Goal: Entertainment & Leisure: Consume media (video, audio)

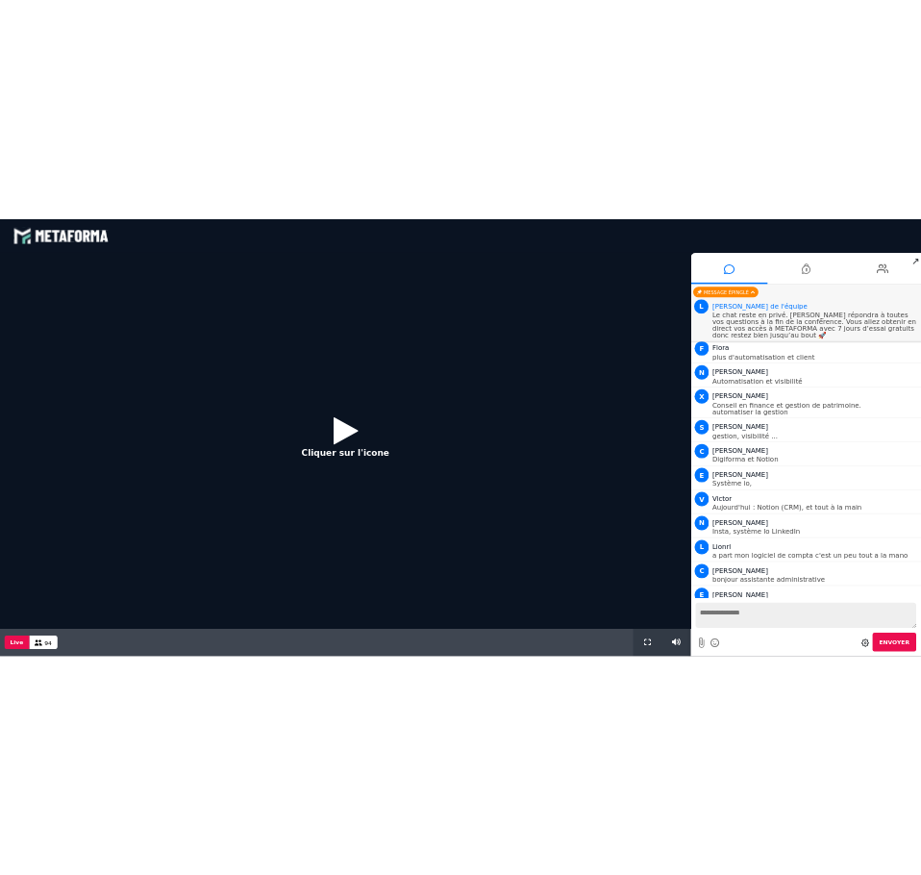
scroll to position [1287, 0]
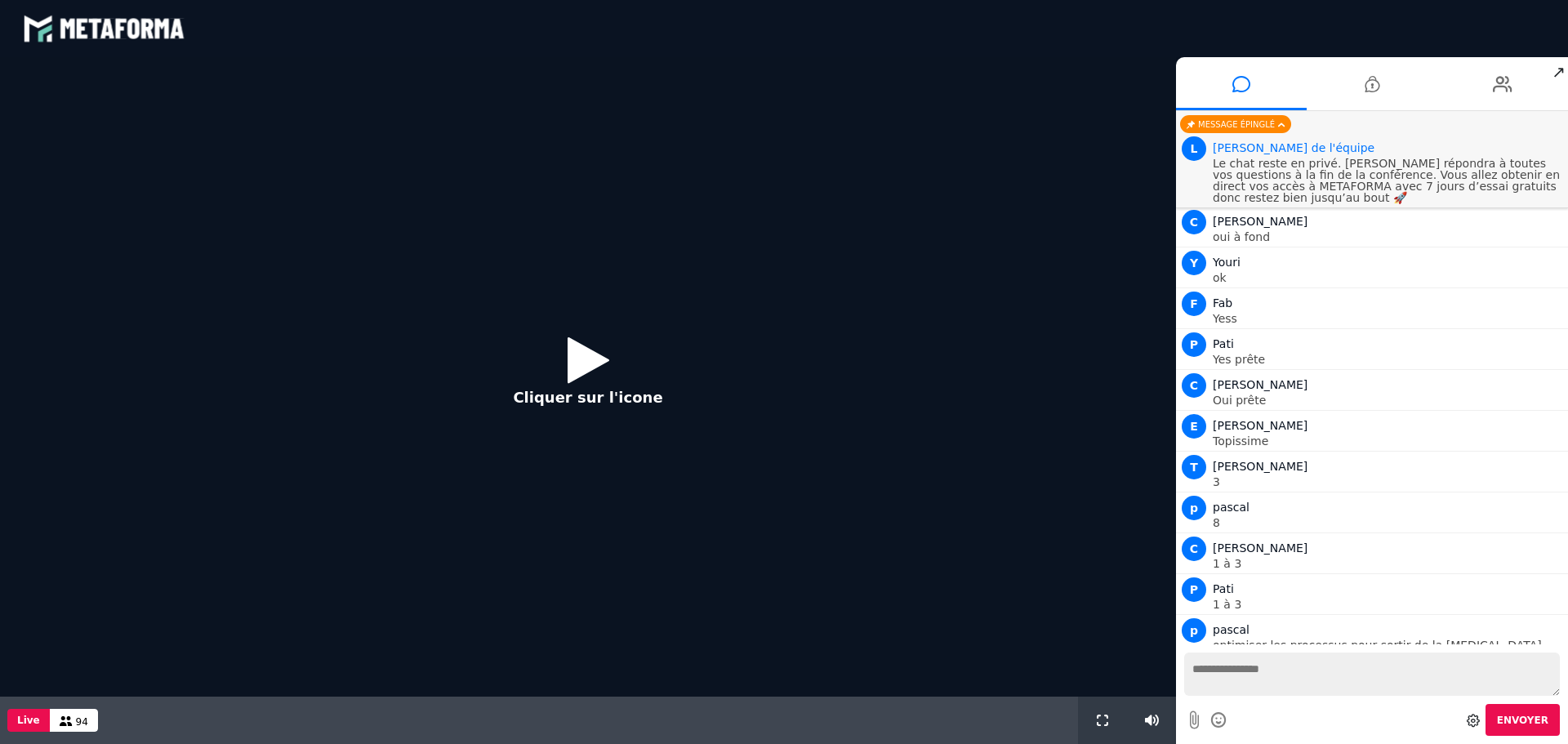
click at [584, 339] on icon at bounding box center [588, 359] width 42 height 53
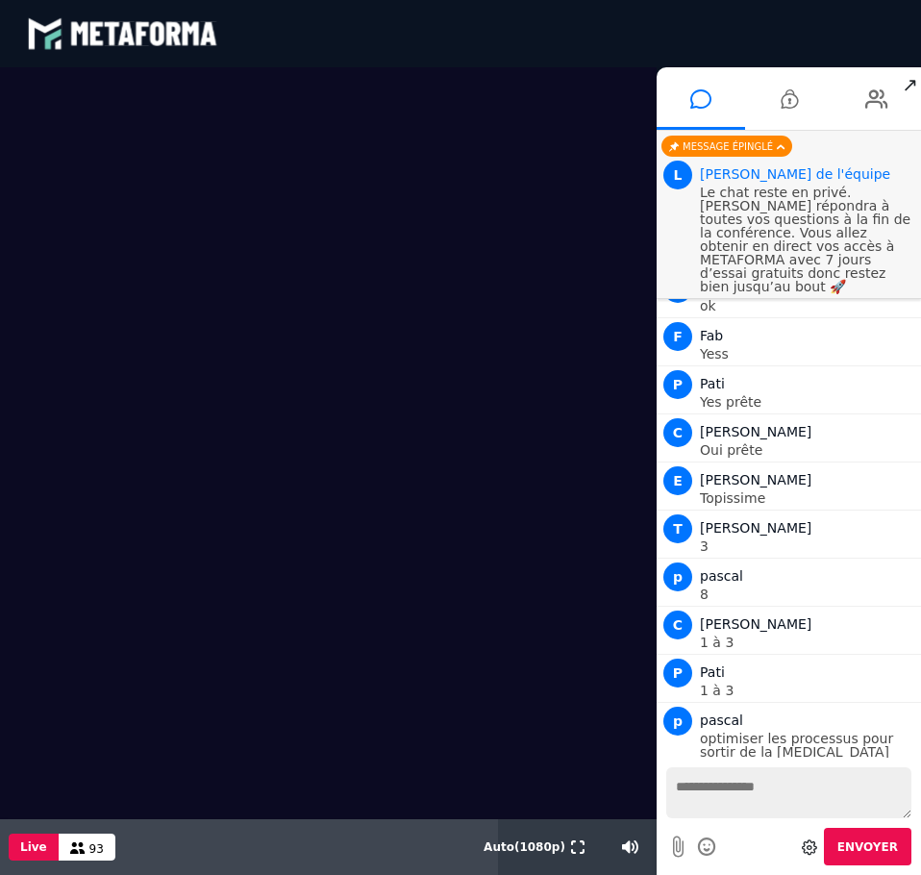
scroll to position [1586, 0]
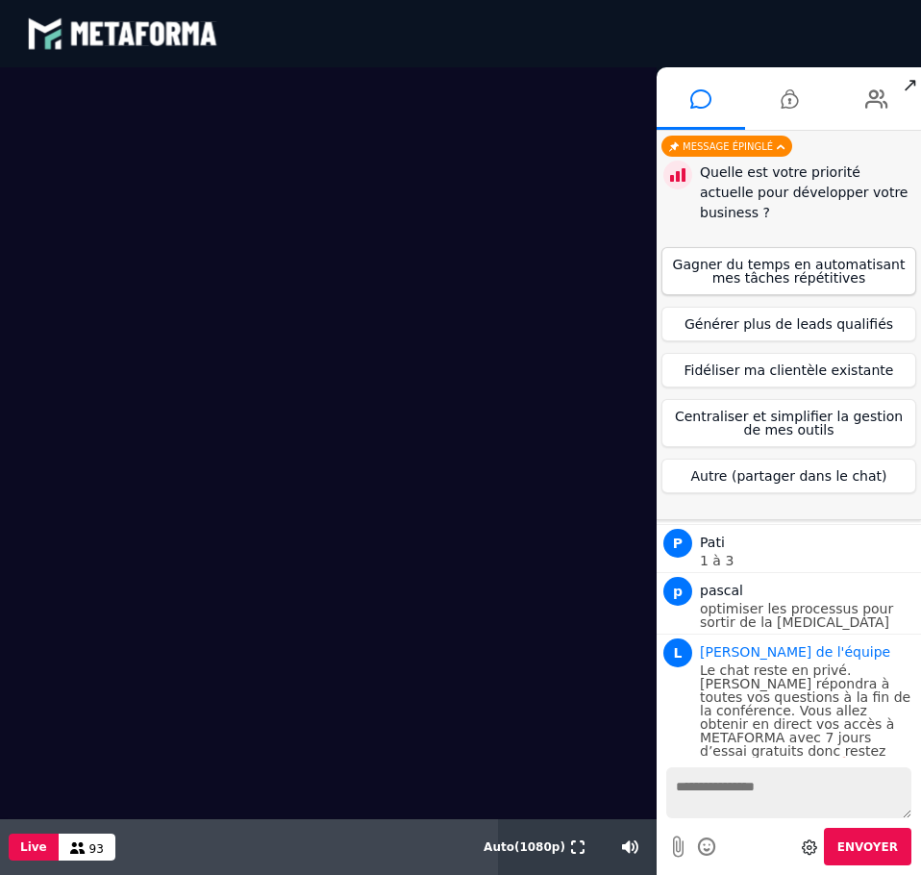
click at [774, 257] on button "Gagner du temps en automatisant mes tâches répétitives" at bounding box center [788, 271] width 255 height 48
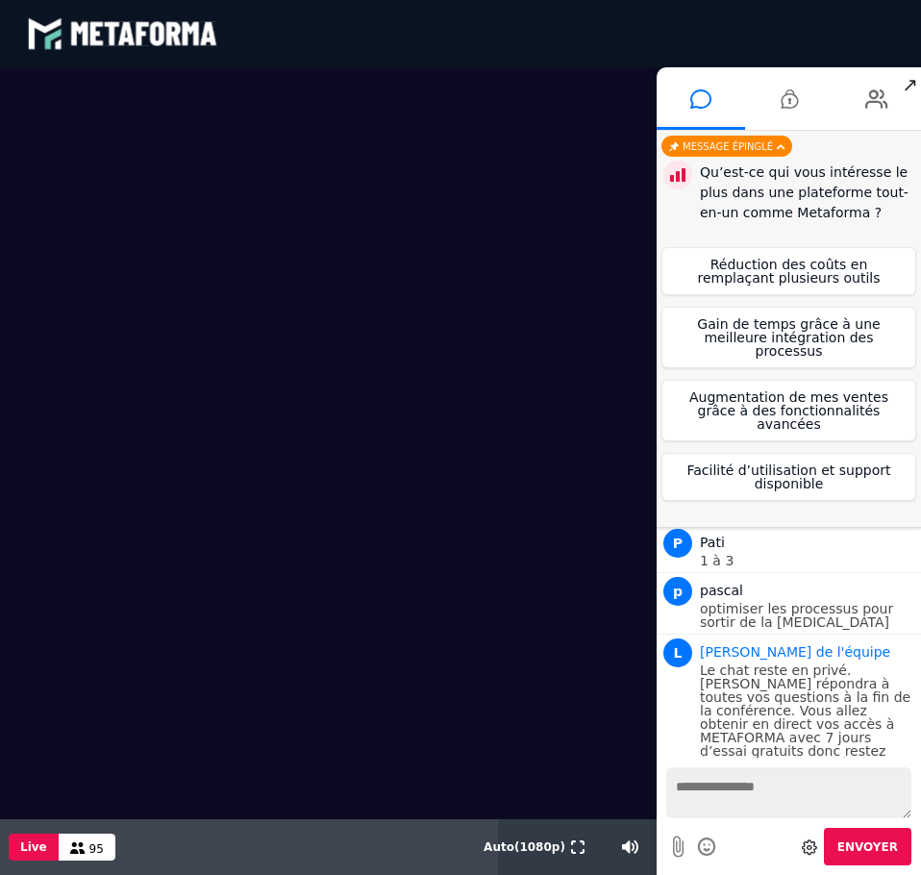
click at [372, 492] on video at bounding box center [328, 443] width 657 height 752
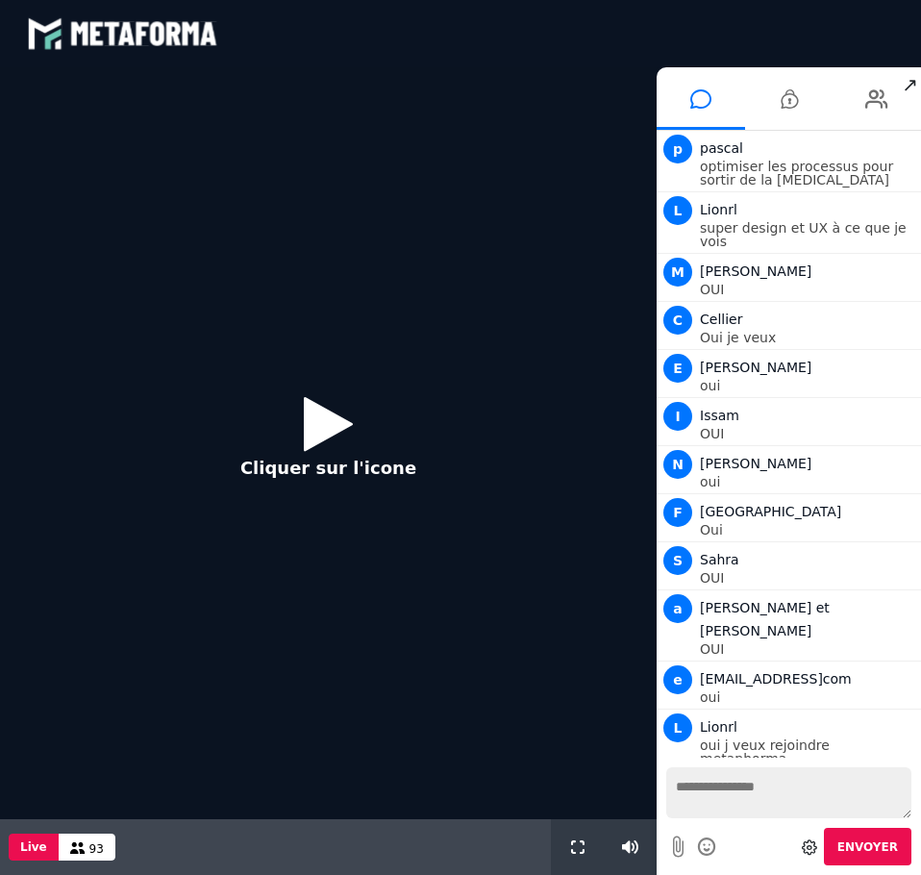
scroll to position [1412, 0]
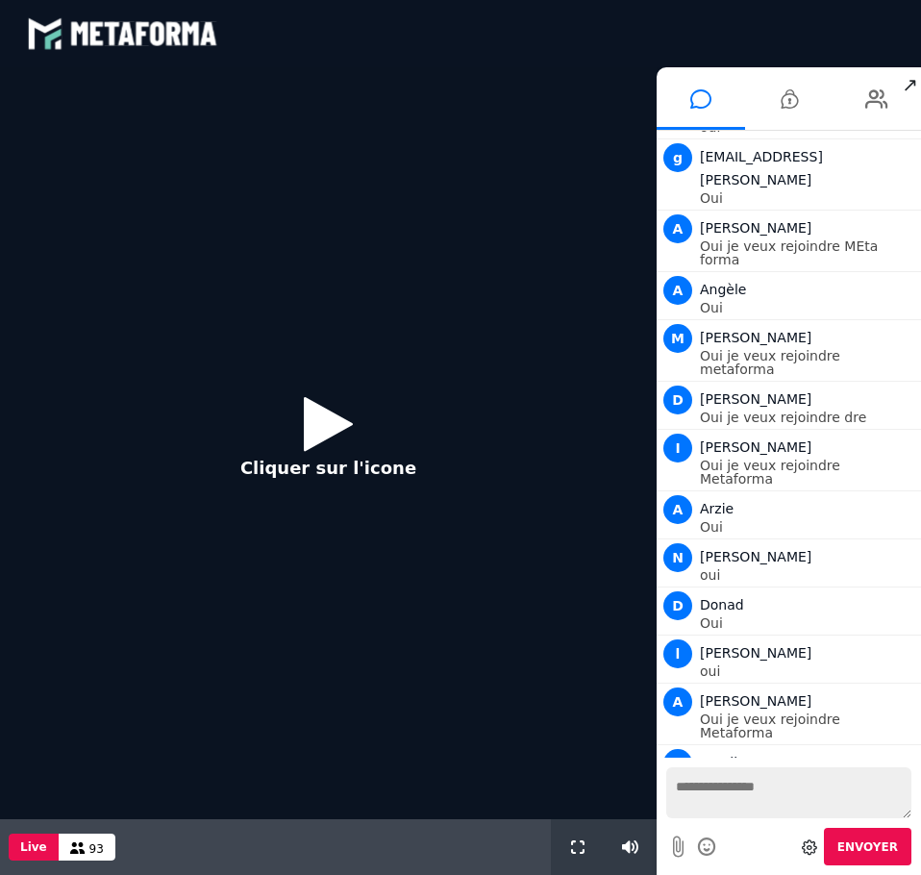
click at [312, 441] on icon at bounding box center [328, 423] width 49 height 62
